Goal: Information Seeking & Learning: Learn about a topic

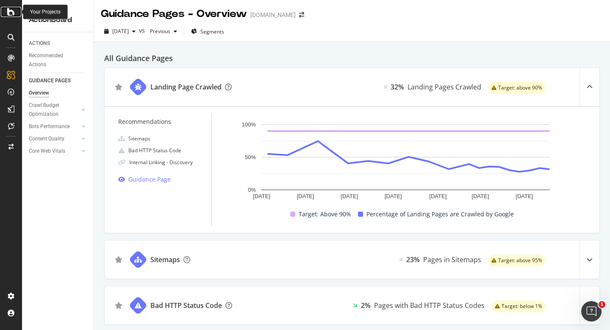
click at [16, 16] on div at bounding box center [11, 12] width 20 height 10
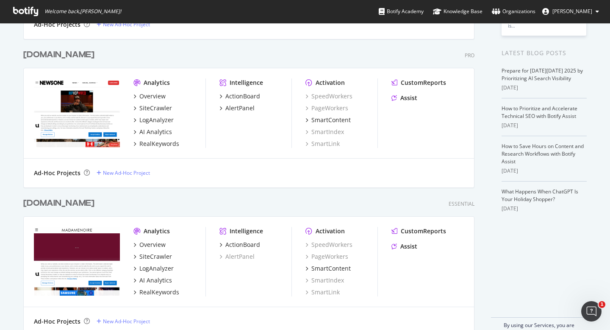
scroll to position [182, 0]
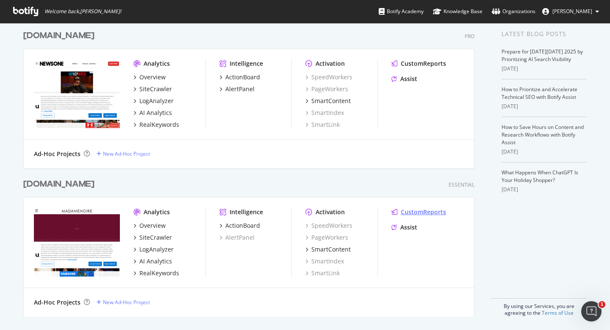
click at [410, 212] on div "CustomReports" at bounding box center [423, 212] width 45 height 8
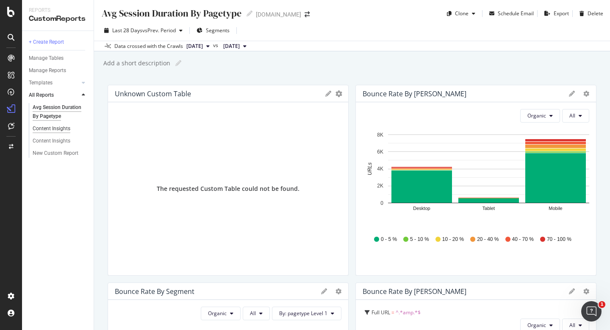
click at [51, 127] on div "Content Insights" at bounding box center [52, 128] width 38 height 9
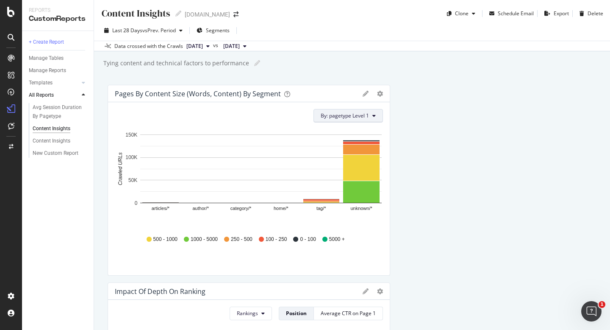
click at [350, 119] on span "By: pagetype Level 1" at bounding box center [345, 115] width 48 height 7
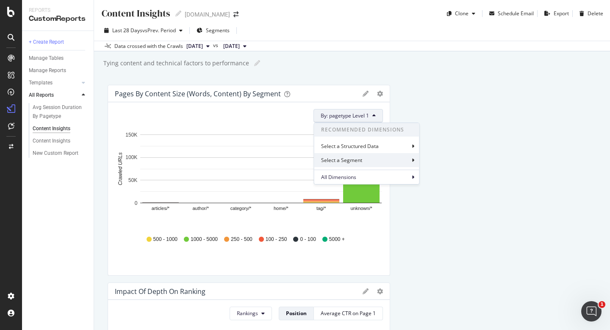
click at [340, 157] on div "Select a Segment" at bounding box center [342, 159] width 43 height 7
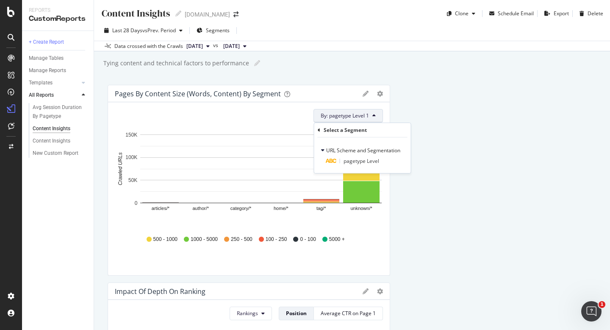
click at [322, 130] on div "Select a Segment" at bounding box center [363, 130] width 90 height 14
click at [375, 177] on div "All Dimensions" at bounding box center [366, 177] width 105 height 14
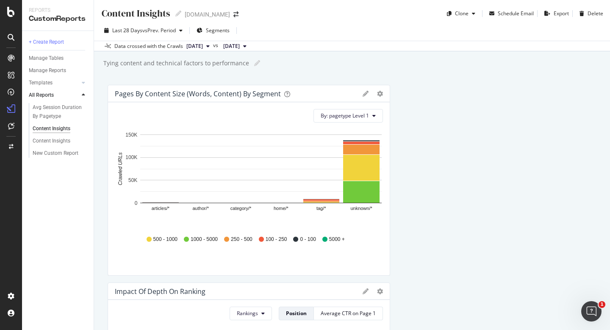
click at [240, 47] on span "2025 Aug. 31st" at bounding box center [231, 46] width 17 height 8
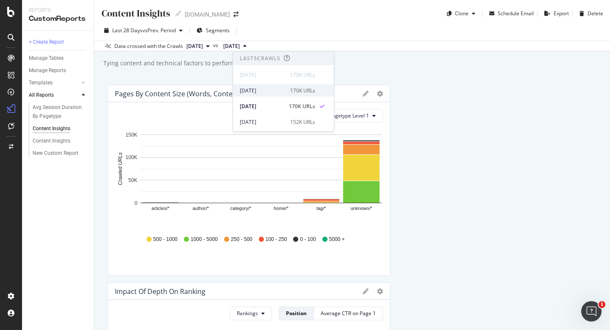
click at [258, 84] on div "2025 Sep. 14th 170K URLs" at bounding box center [283, 90] width 101 height 12
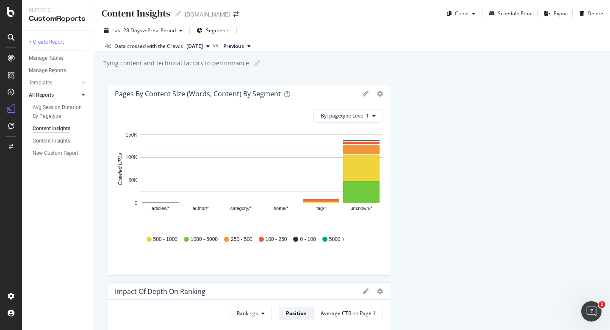
click at [244, 46] on span "Previous" at bounding box center [233, 46] width 21 height 8
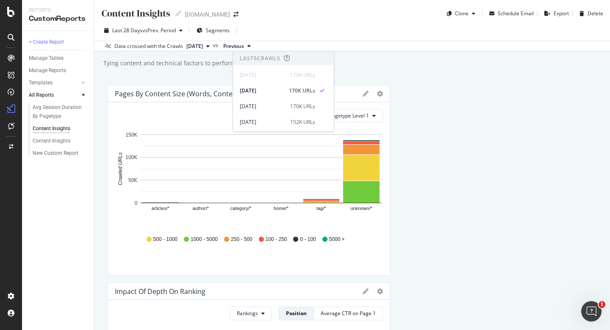
click at [213, 47] on button "[DATE]" at bounding box center [198, 46] width 30 height 10
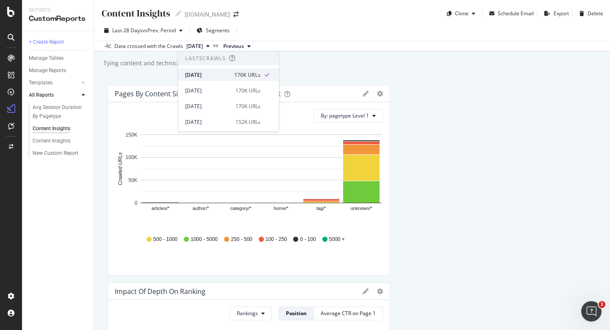
click at [219, 77] on div "[DATE]" at bounding box center [207, 75] width 44 height 8
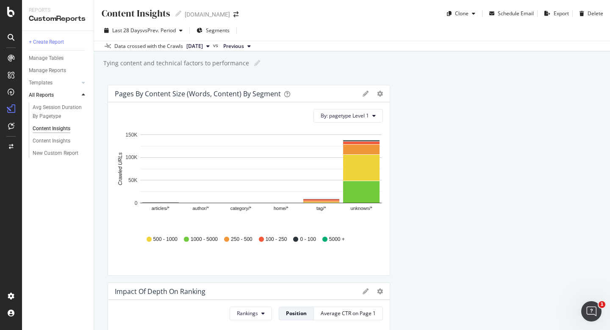
click at [244, 48] on span "Previous" at bounding box center [233, 46] width 21 height 8
click at [268, 77] on div "[DATE]" at bounding box center [262, 75] width 45 height 8
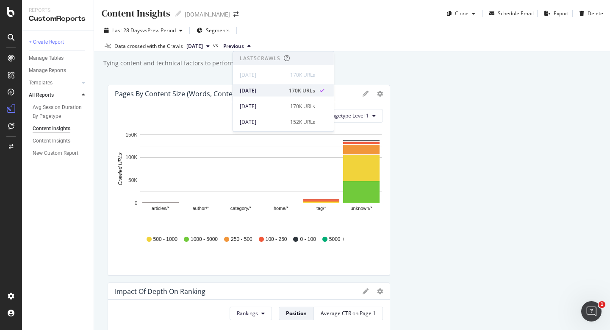
click at [266, 90] on div "2025 Sep. 14th" at bounding box center [262, 90] width 44 height 8
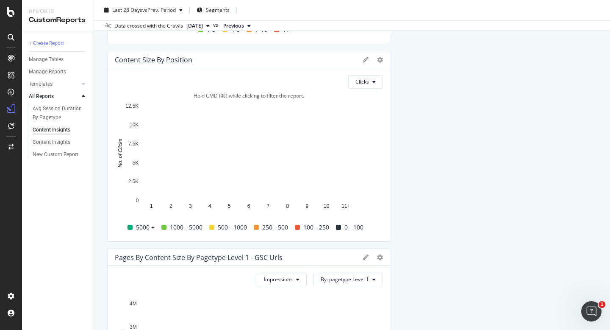
scroll to position [429, 0]
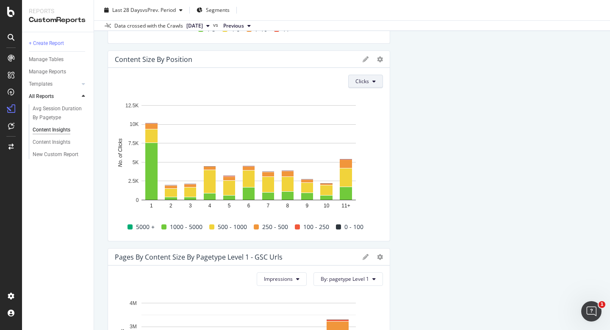
click at [366, 81] on span "Clicks" at bounding box center [363, 81] width 14 height 7
click at [366, 96] on span "Rankings" at bounding box center [372, 99] width 32 height 8
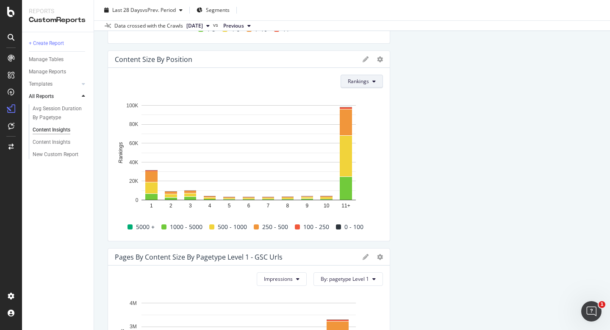
click at [356, 85] on button "Rankings" at bounding box center [362, 82] width 42 height 14
click at [356, 113] on span "Clicks" at bounding box center [364, 114] width 32 height 8
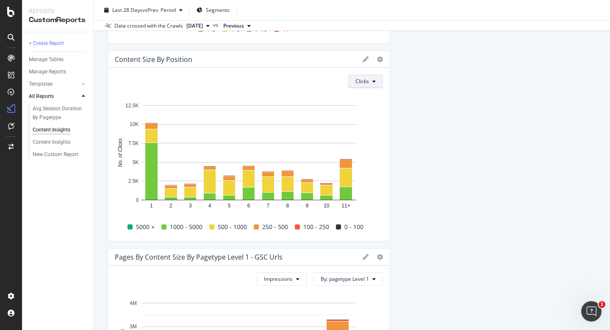
click at [362, 83] on span "Clicks" at bounding box center [363, 81] width 14 height 7
click at [361, 128] on span "Impressions" at bounding box center [372, 130] width 32 height 8
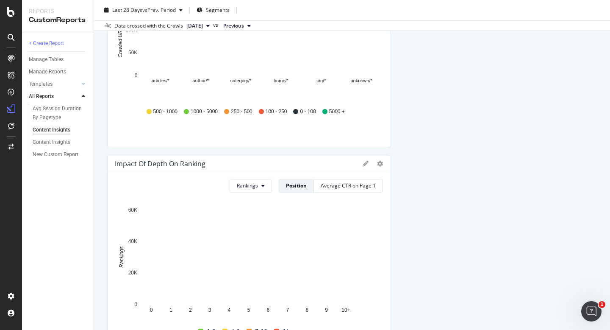
scroll to position [0, 0]
